Goal: Task Accomplishment & Management: Manage account settings

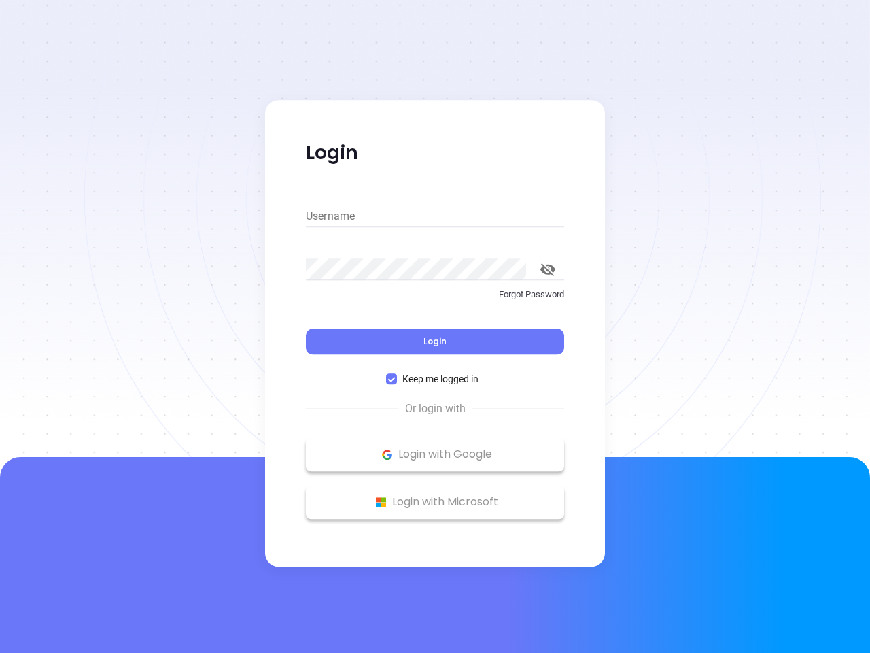
click at [435, 326] on div "Login" at bounding box center [435, 333] width 258 height 42
click at [435, 216] on input "Username" at bounding box center [435, 216] width 258 height 22
click at [548, 269] on icon "toggle password visibility" at bounding box center [547, 269] width 15 height 13
click at [435, 341] on span "Login" at bounding box center [435, 341] width 23 height 12
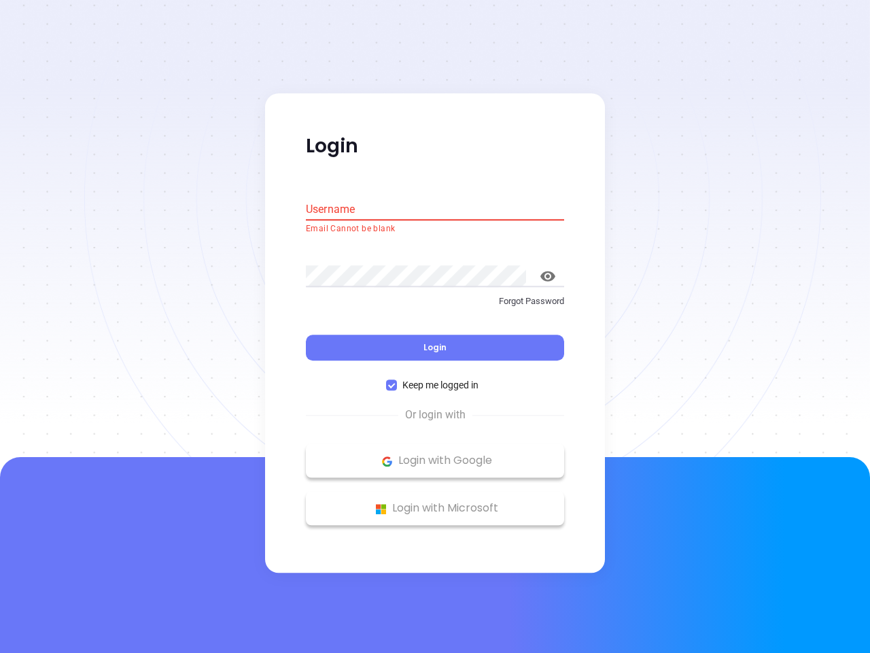
click at [435, 379] on span "Keep me logged in" at bounding box center [440, 385] width 87 height 15
click at [397, 380] on input "Keep me logged in" at bounding box center [391, 385] width 11 height 11
checkbox input "false"
click at [435, 454] on p "Login with Google" at bounding box center [435, 461] width 245 height 20
click at [435, 502] on p "Login with Microsoft" at bounding box center [435, 508] width 245 height 20
